Goal: Task Accomplishment & Management: Manage account settings

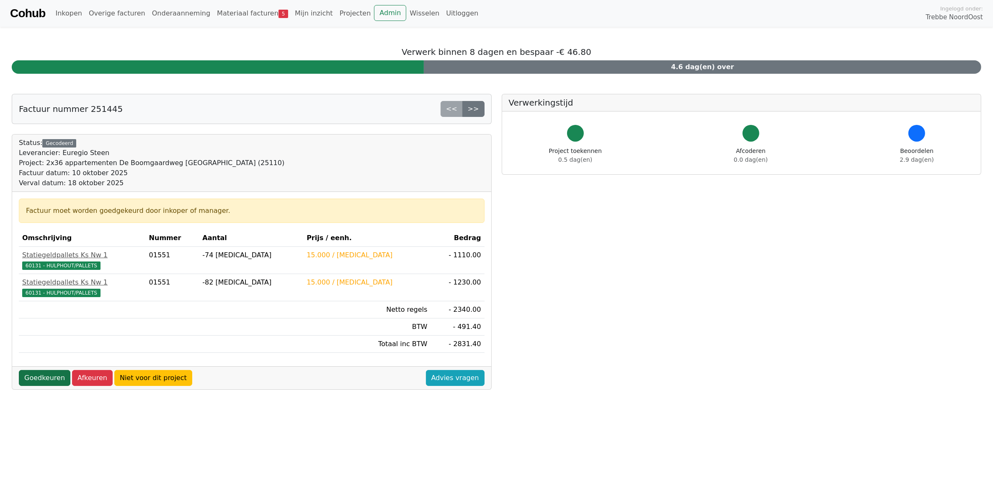
click at [40, 381] on link "Goedkeuren" at bounding box center [45, 378] width 52 height 16
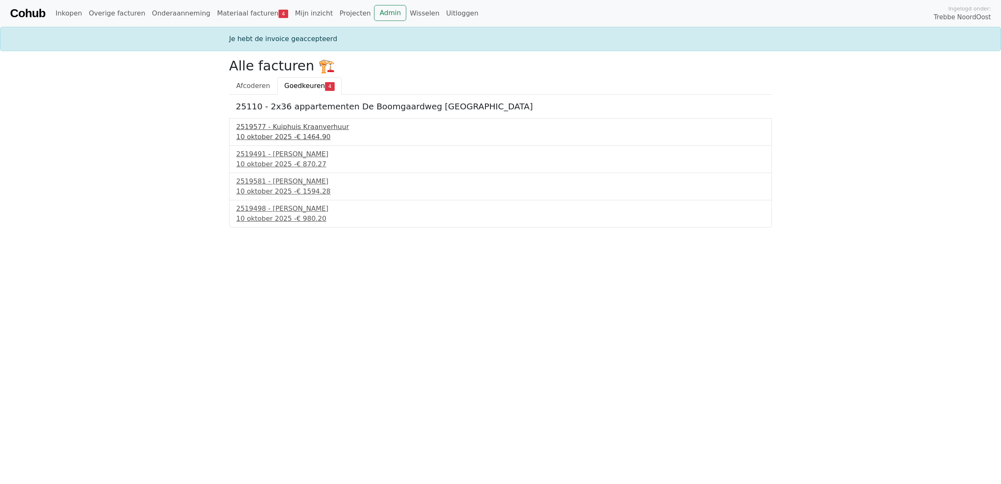
click at [296, 128] on div "2519577 - Kuiphuis Kraanverhuur" at bounding box center [500, 127] width 528 height 10
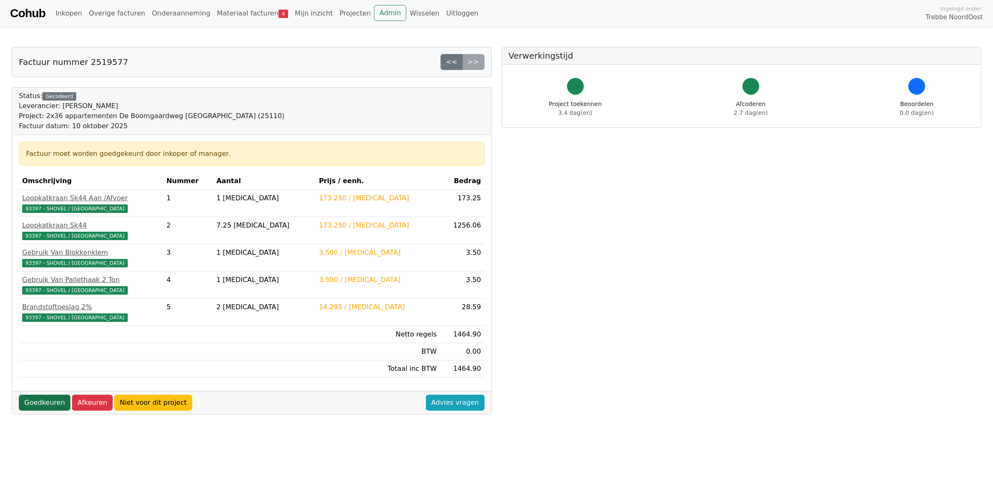
click at [39, 403] on link "Goedkeuren" at bounding box center [45, 402] width 52 height 16
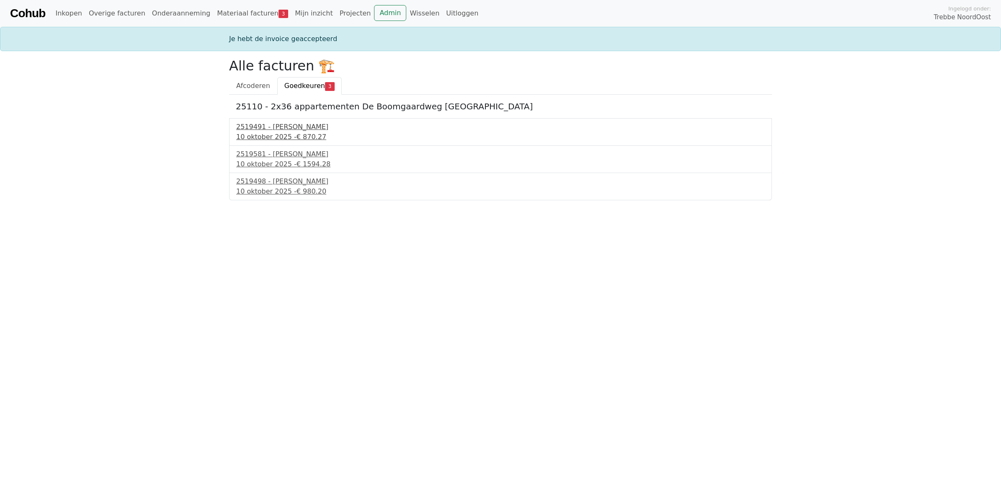
click at [274, 124] on div "2519491 - Kuiphuis Kraanverhuur" at bounding box center [500, 127] width 528 height 10
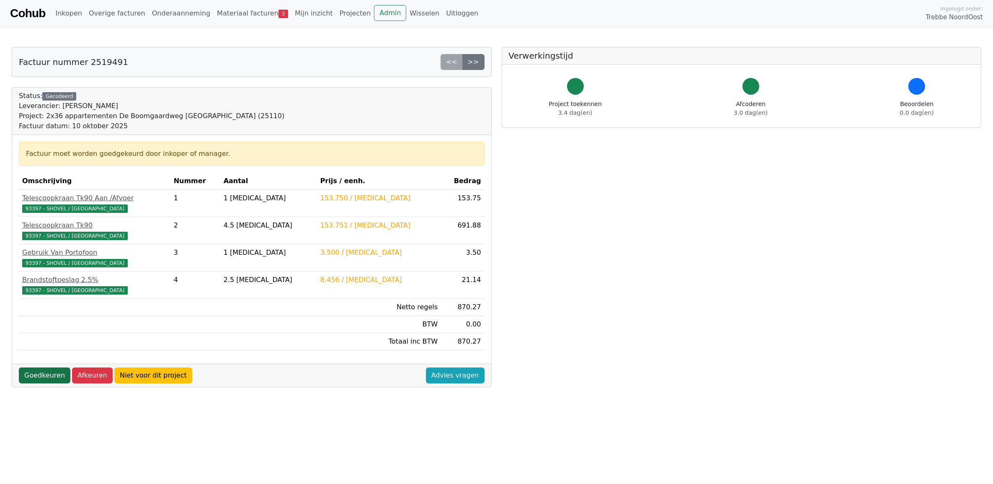
click at [39, 380] on link "Goedkeuren" at bounding box center [45, 375] width 52 height 16
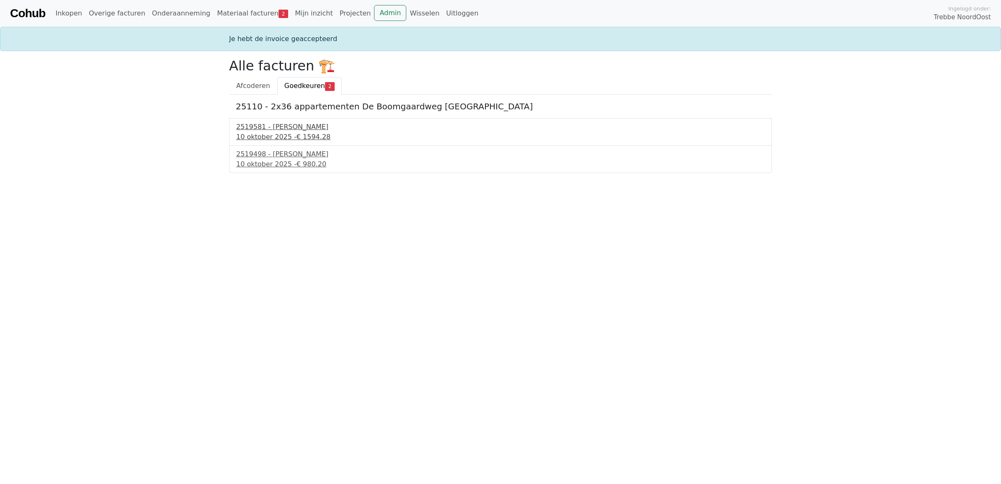
click at [267, 133] on div "[DATE] - € 1594.28" at bounding box center [500, 137] width 528 height 10
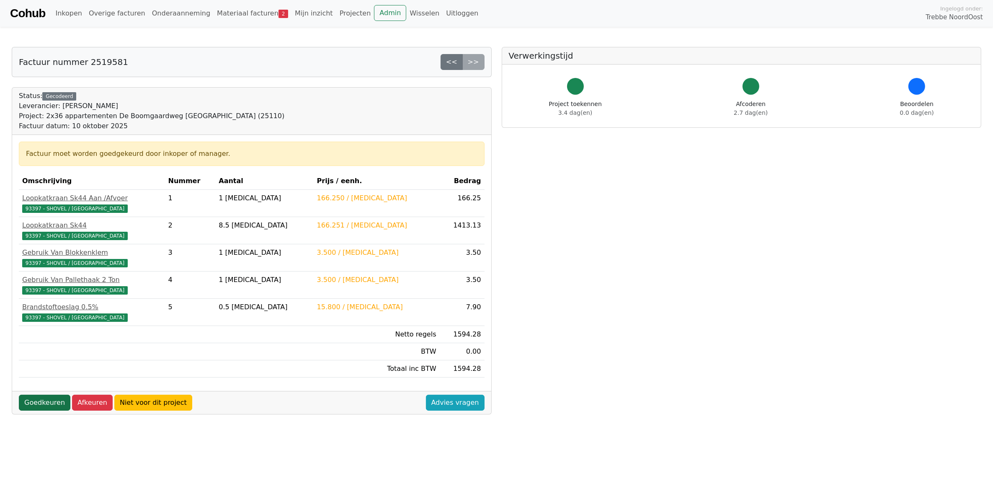
click at [34, 407] on link "Goedkeuren" at bounding box center [45, 402] width 52 height 16
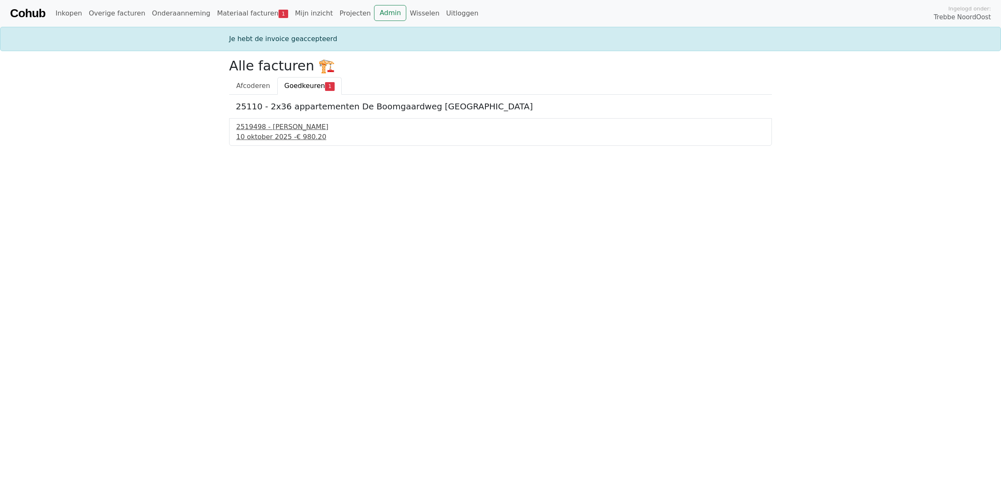
click at [278, 129] on div "2519498 - Kuiphuis Kraanverhuur" at bounding box center [500, 127] width 528 height 10
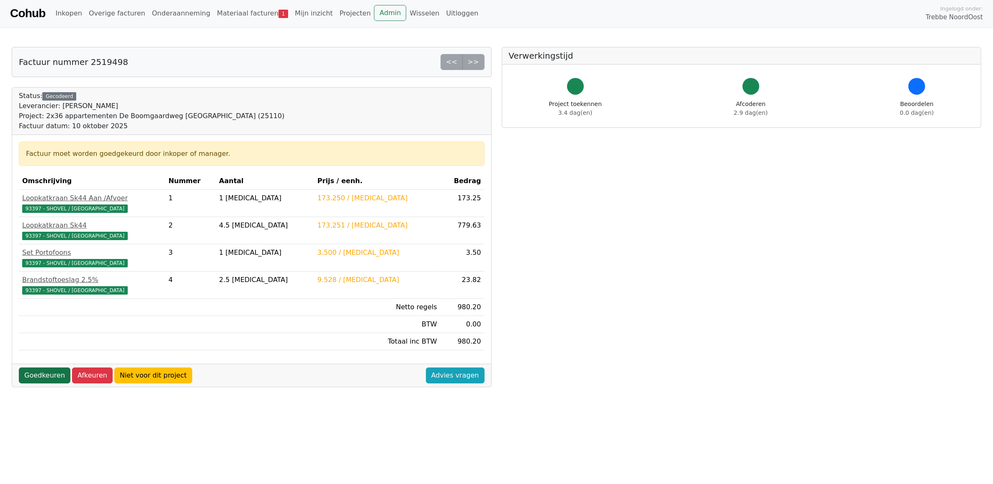
click at [41, 378] on link "Goedkeuren" at bounding box center [45, 375] width 52 height 16
